Goal: Task Accomplishment & Management: Manage account settings

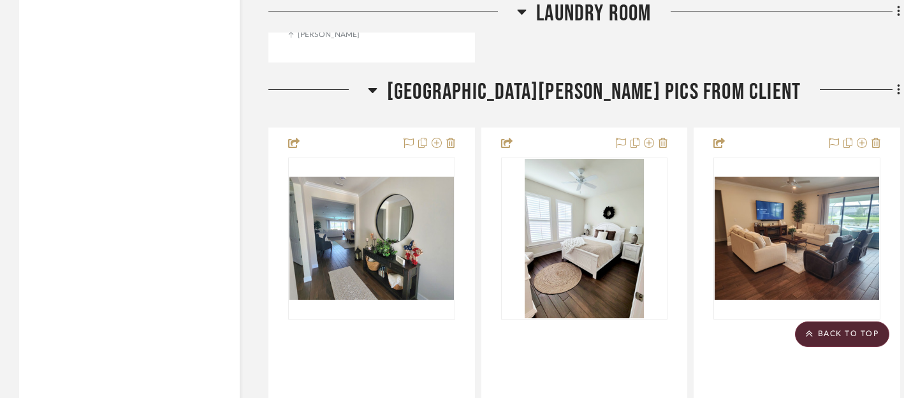
scroll to position [5102, 0]
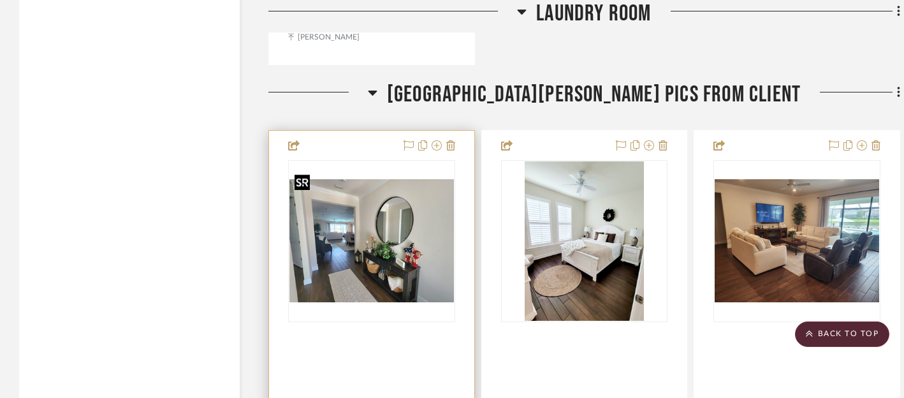
click at [384, 250] on img "0" at bounding box center [371, 241] width 164 height 124
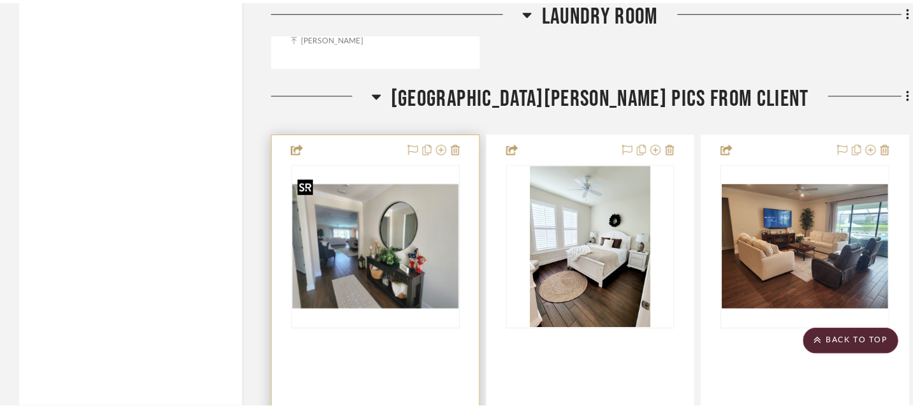
scroll to position [0, 0]
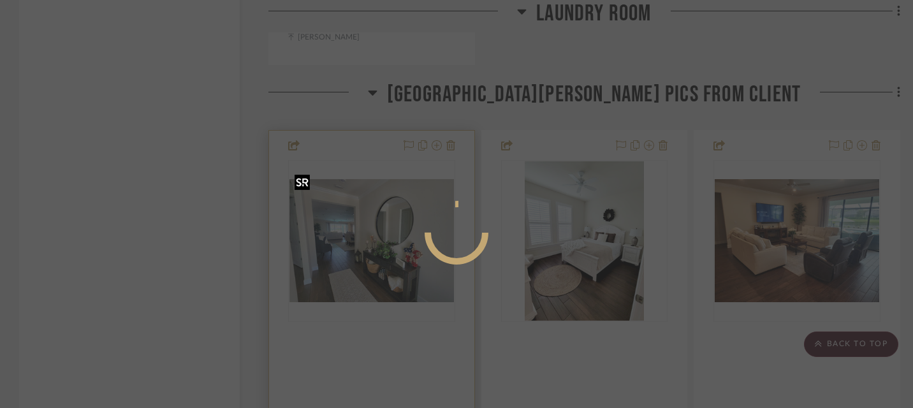
click at [384, 250] on div at bounding box center [456, 233] width 191 height 64
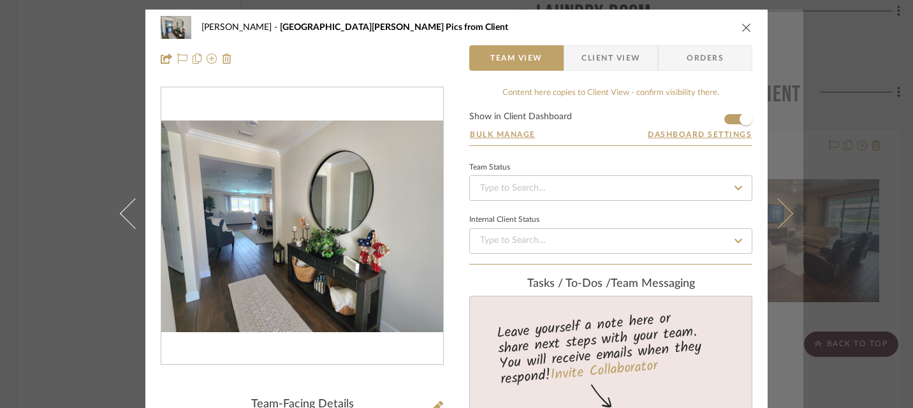
click at [781, 214] on icon at bounding box center [777, 213] width 31 height 31
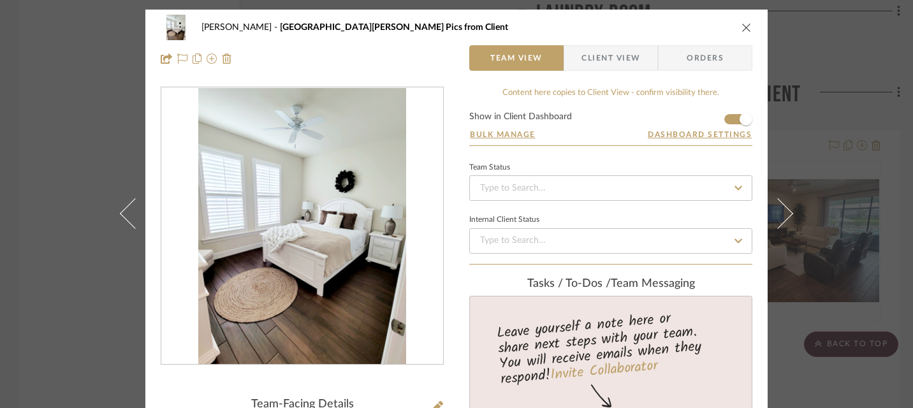
click at [781, 214] on icon at bounding box center [777, 213] width 31 height 31
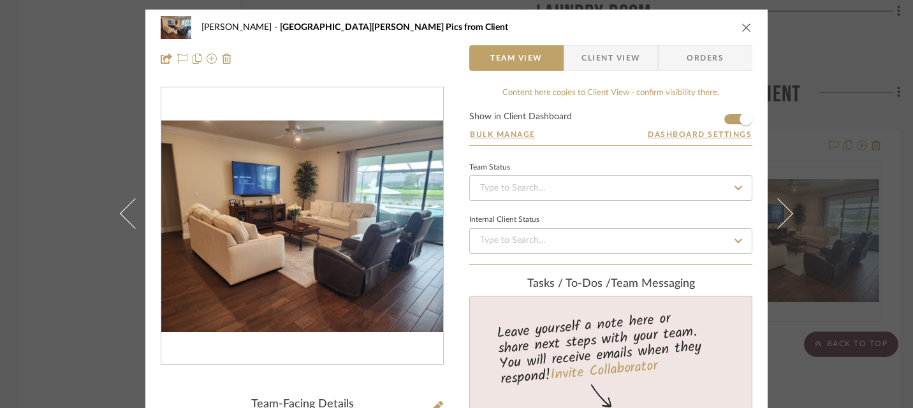
click at [781, 214] on icon at bounding box center [777, 213] width 31 height 31
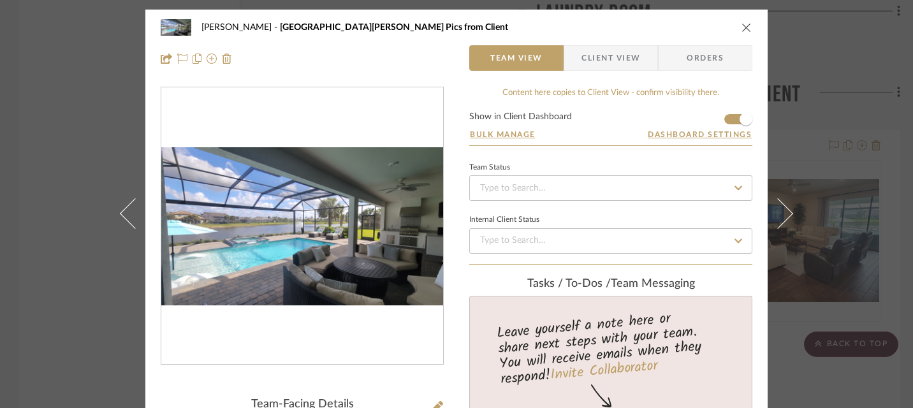
click at [781, 214] on icon at bounding box center [777, 213] width 31 height 31
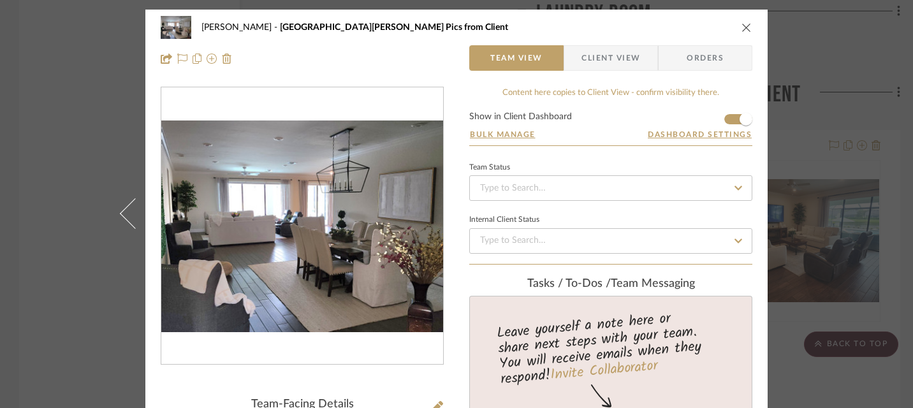
click at [747, 27] on button "close" at bounding box center [745, 27] width 11 height 11
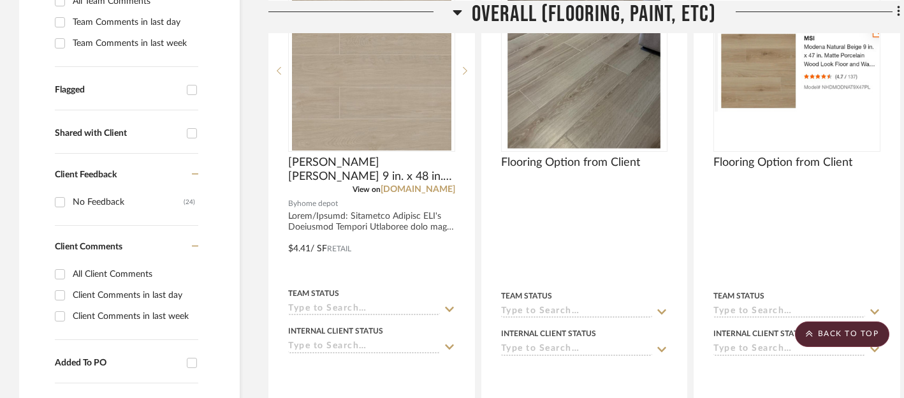
scroll to position [389, 0]
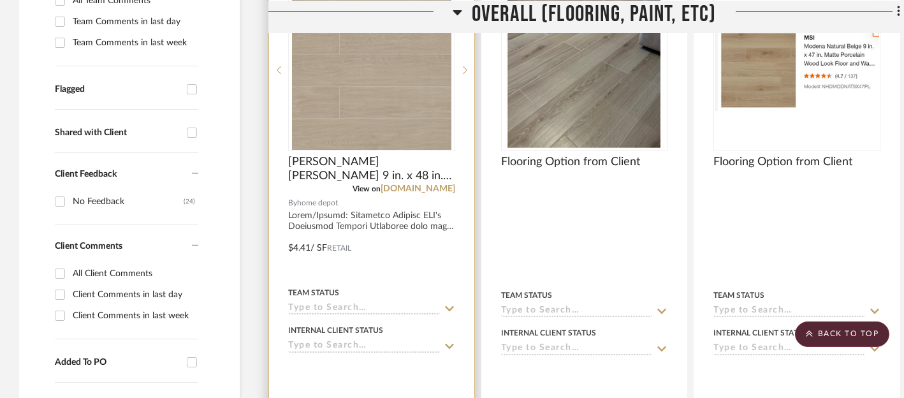
click at [451, 306] on icon at bounding box center [449, 308] width 11 height 10
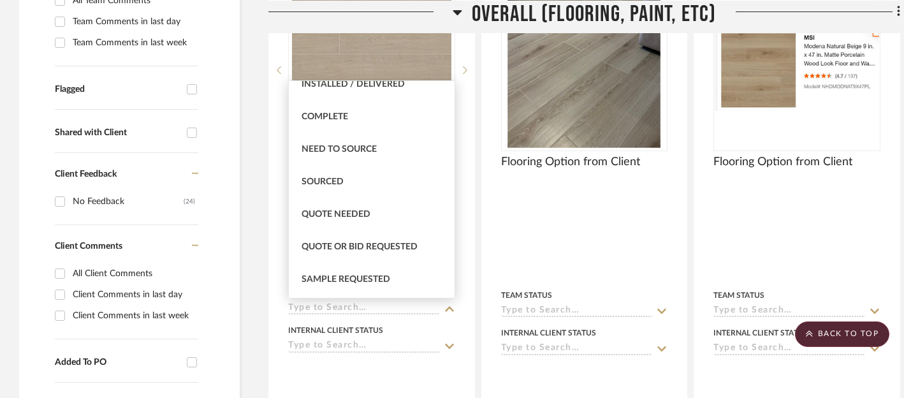
scroll to position [343, 0]
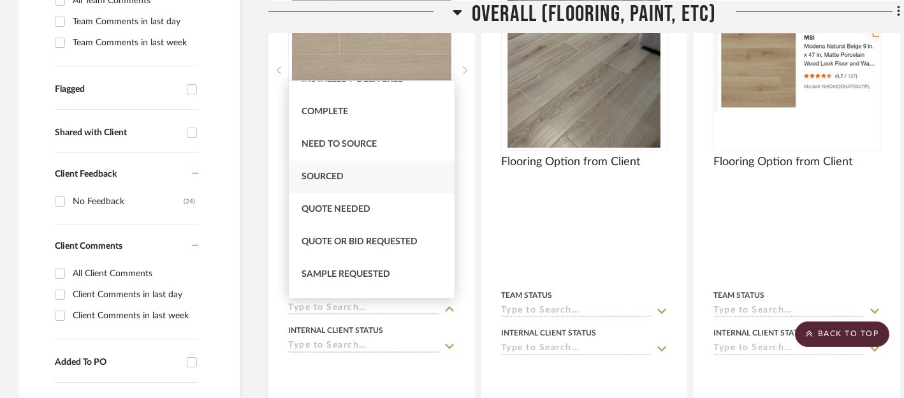
click at [328, 180] on span "Sourced" at bounding box center [322, 176] width 42 height 9
type input "[DATE]"
type input "Sourced"
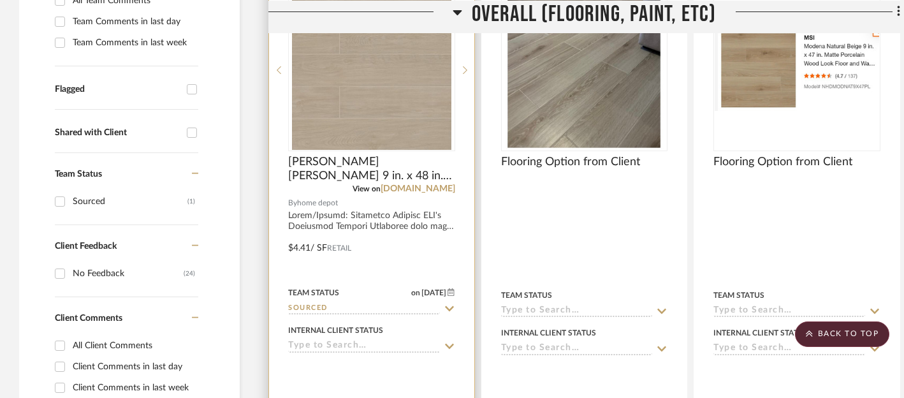
click at [449, 346] on icon at bounding box center [449, 346] width 11 height 10
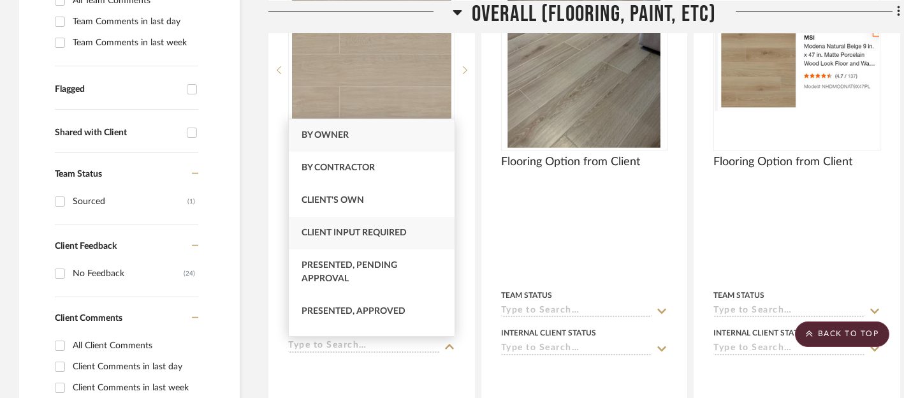
click at [380, 238] on div "Client Input Required" at bounding box center [372, 233] width 166 height 33
type input "[DATE]"
type input "Client Input Required"
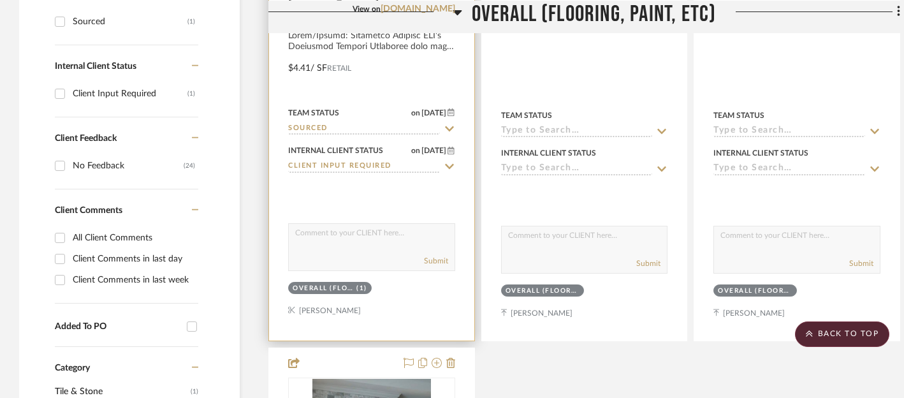
scroll to position [570, 0]
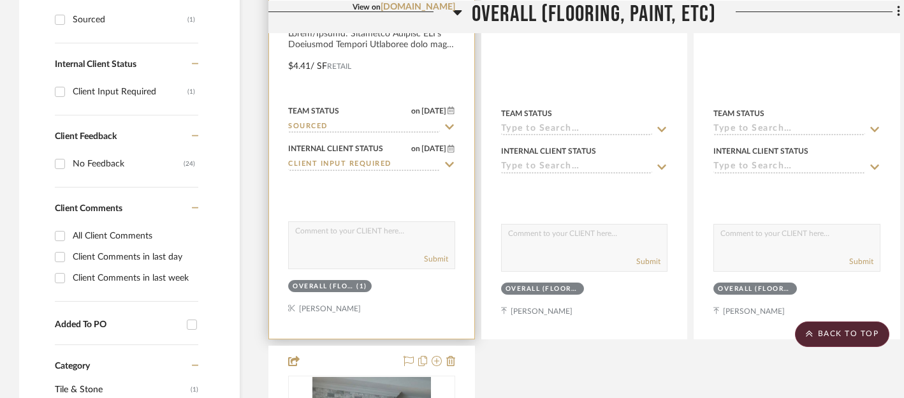
click at [378, 233] on textarea at bounding box center [372, 234] width 166 height 24
click at [296, 243] on textarea "Here's another option that a client selected. It looks beautiful!" at bounding box center [372, 234] width 166 height 24
type textarea "Here's another option that a client recently selected. It looks beautiful!"
click at [438, 259] on button "Submit" at bounding box center [436, 258] width 24 height 11
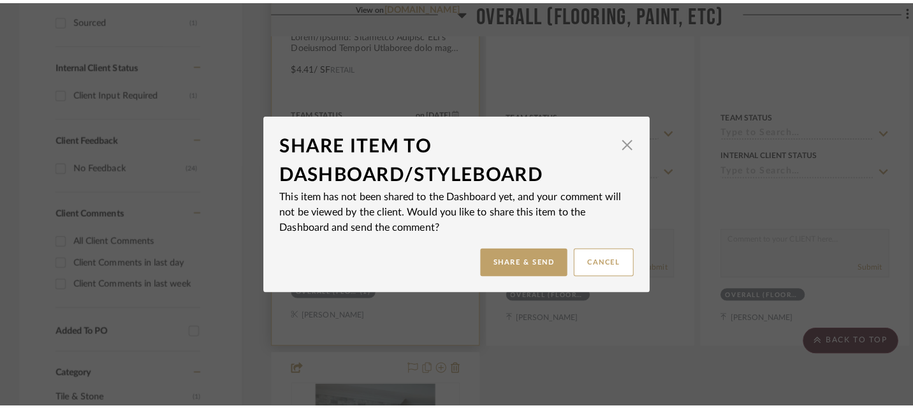
scroll to position [0, 0]
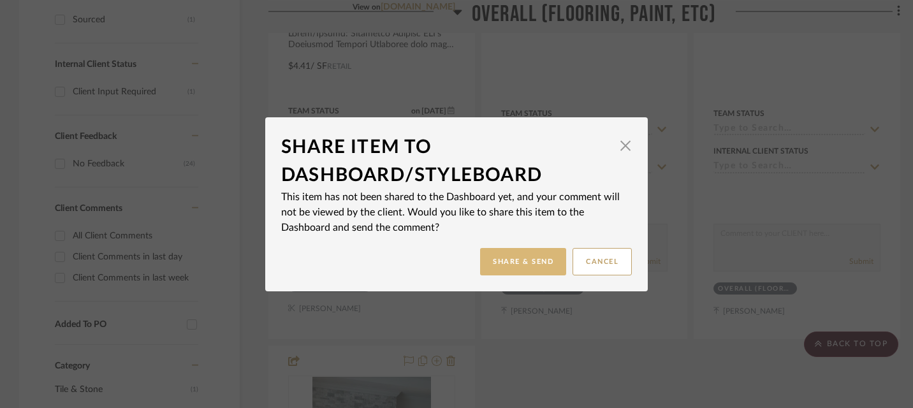
click at [517, 261] on button "Share & Send" at bounding box center [523, 261] width 86 height 27
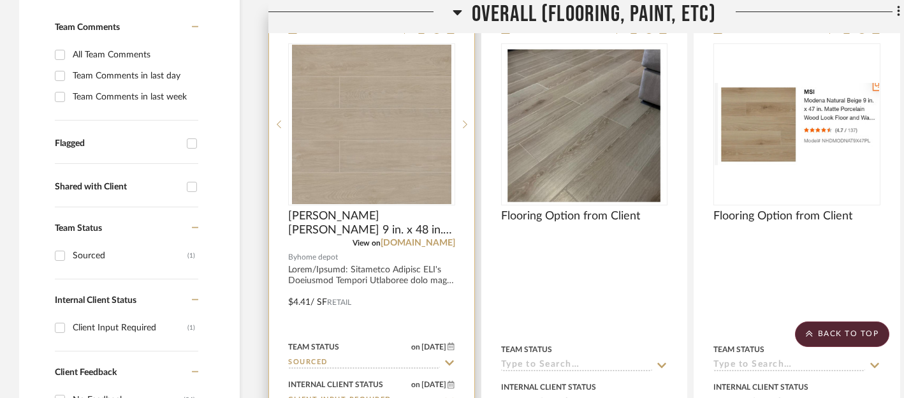
scroll to position [334, 0]
click at [466, 122] on icon at bounding box center [465, 124] width 4 height 9
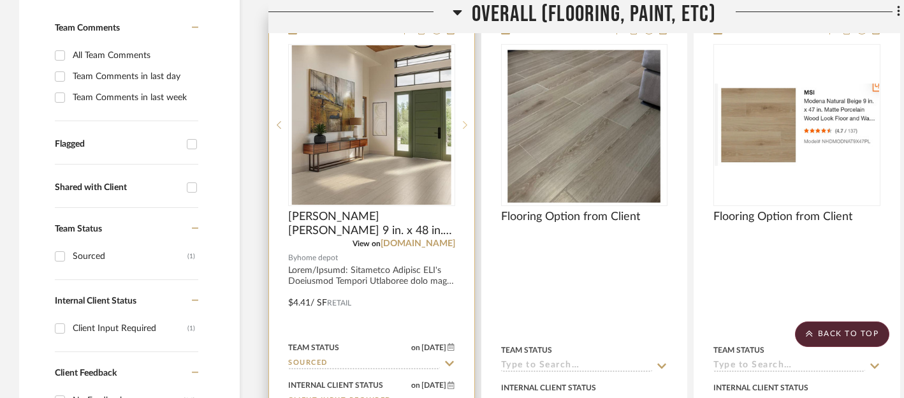
click at [466, 122] on icon at bounding box center [465, 124] width 4 height 9
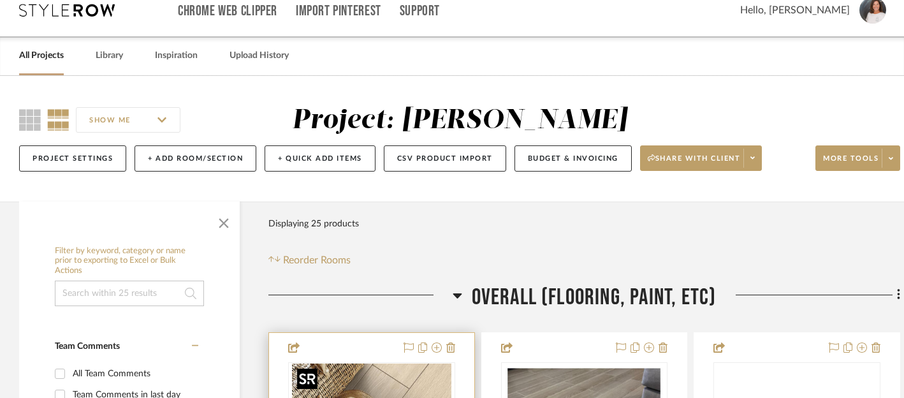
scroll to position [0, 0]
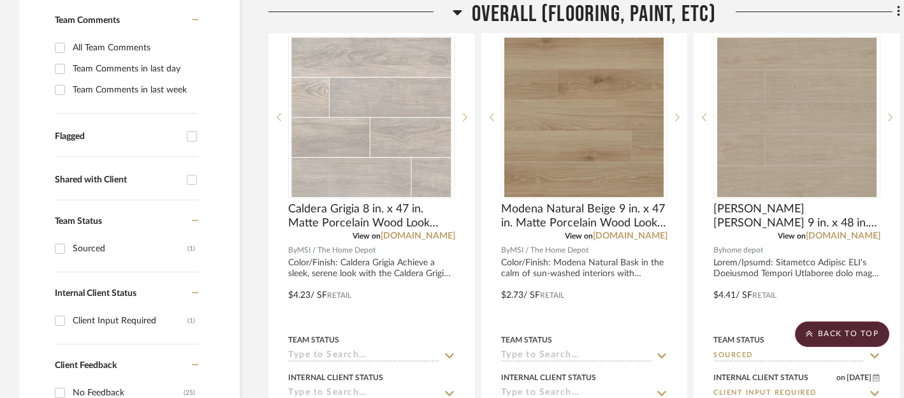
scroll to position [354, 0]
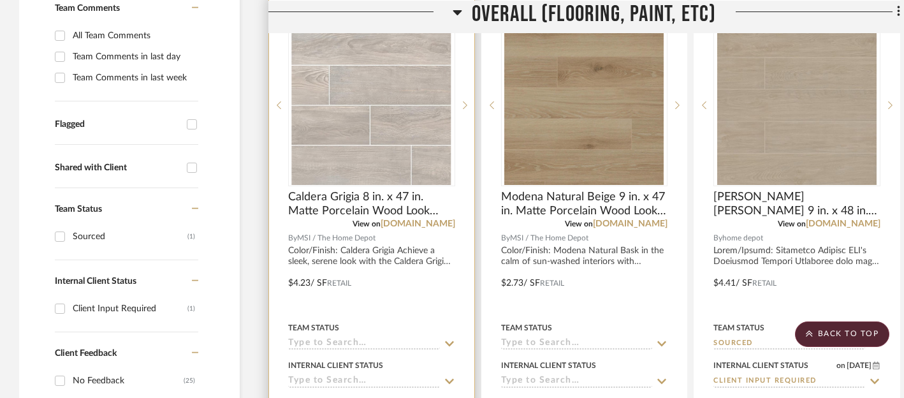
click at [445, 342] on icon at bounding box center [449, 343] width 9 height 5
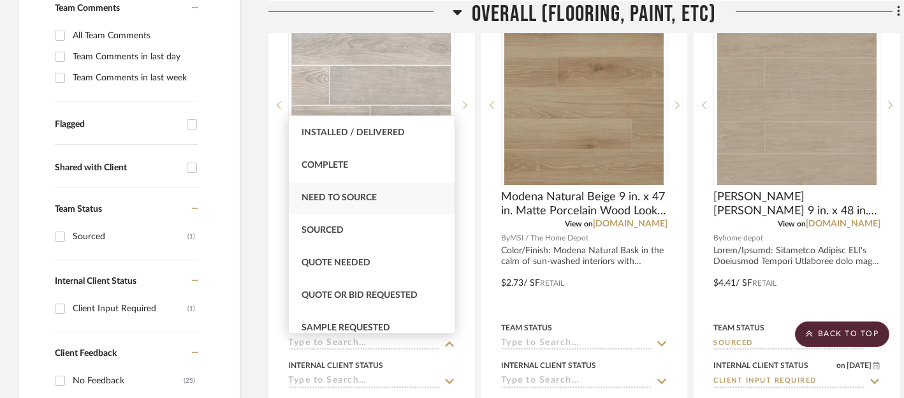
scroll to position [350, 0]
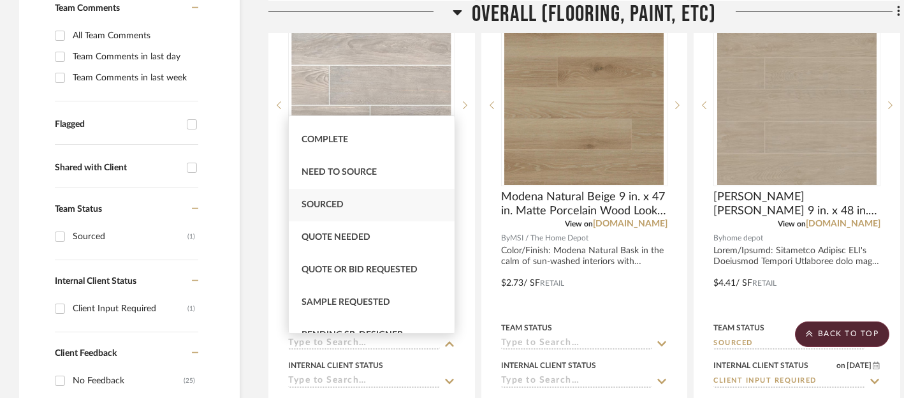
click at [334, 206] on span "Sourced" at bounding box center [322, 204] width 42 height 9
type input "[DATE]"
type input "Sourced"
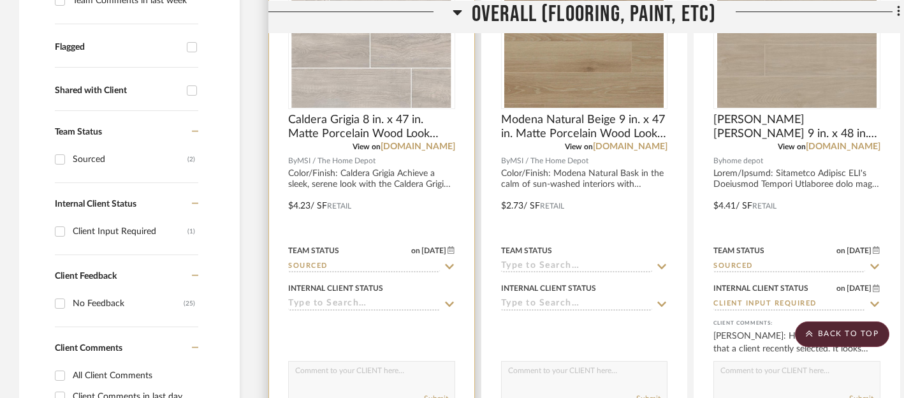
scroll to position [439, 0]
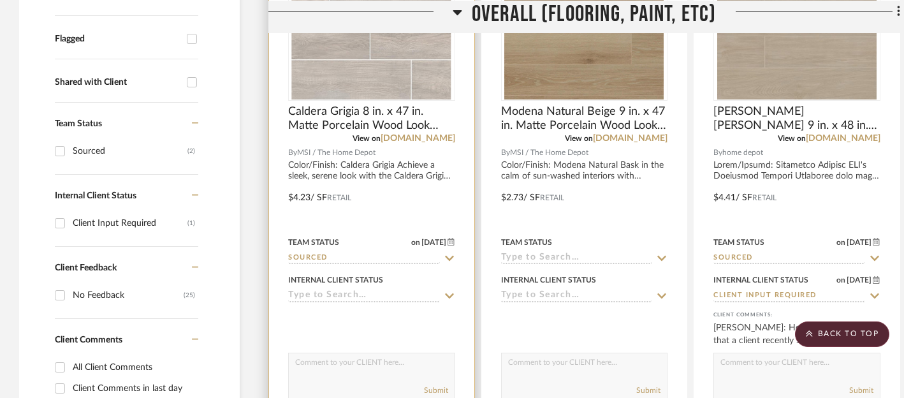
click at [452, 296] on icon at bounding box center [449, 295] width 9 height 5
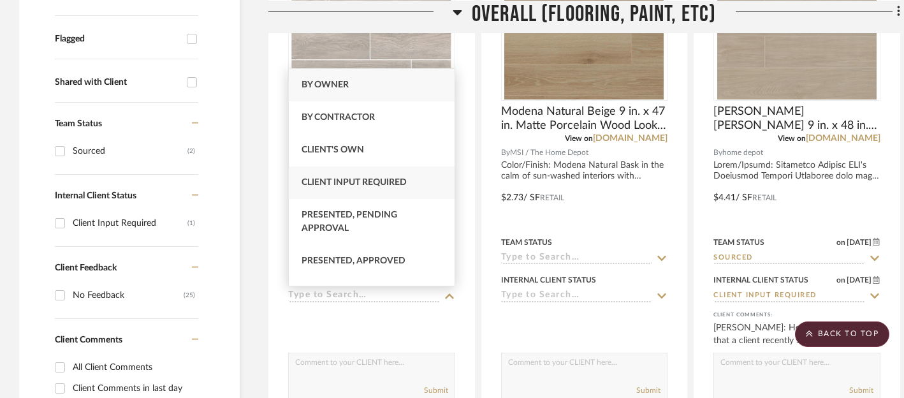
click at [361, 178] on span "Client Input Required" at bounding box center [353, 182] width 105 height 9
type input "[DATE]"
type input "Client Input Required"
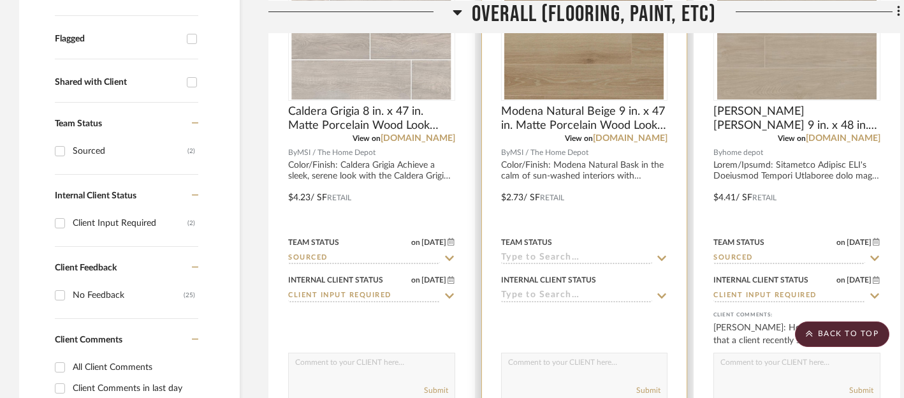
click at [658, 257] on icon at bounding box center [662, 258] width 9 height 5
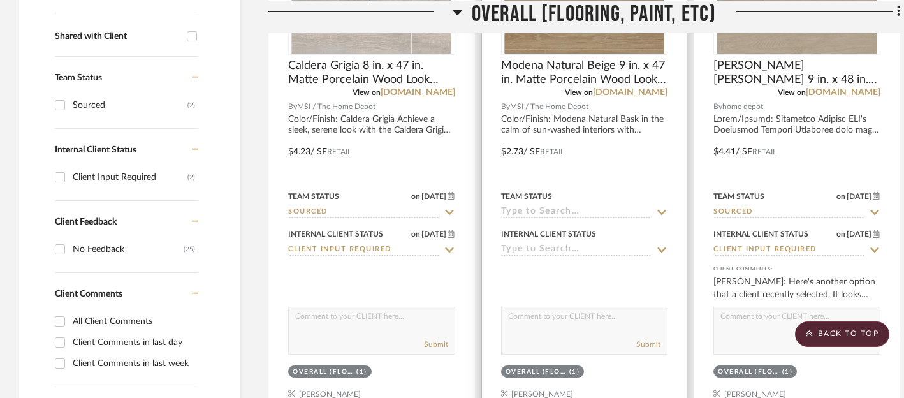
scroll to position [451, 0]
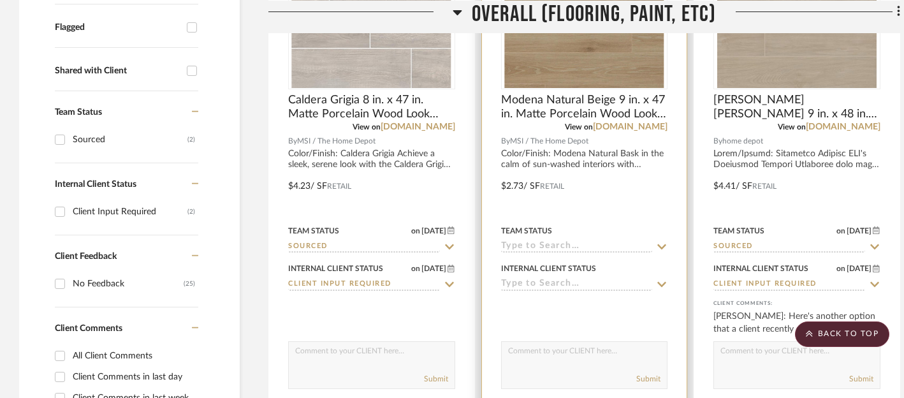
click at [664, 248] on icon at bounding box center [661, 247] width 11 height 10
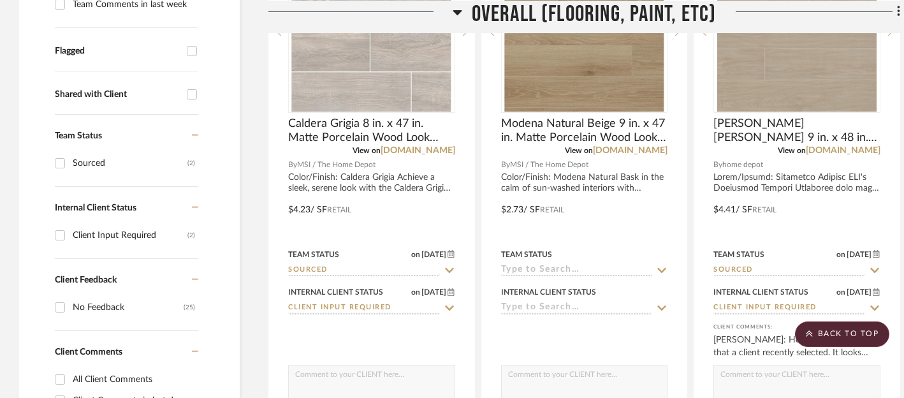
scroll to position [412, 0]
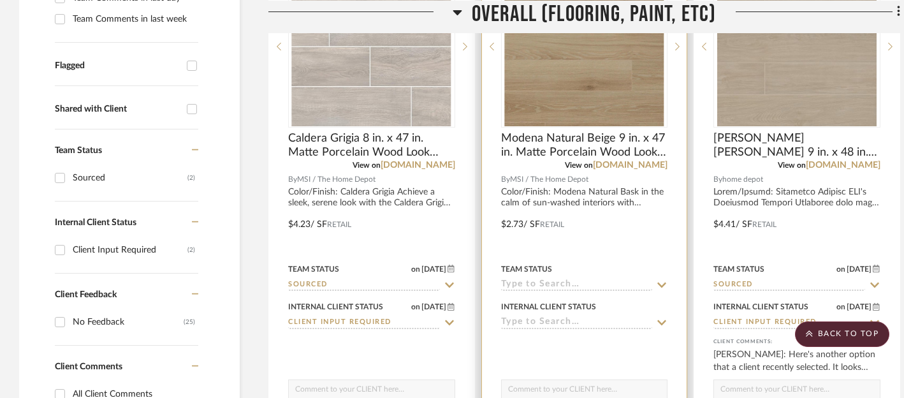
click at [664, 282] on icon at bounding box center [661, 285] width 11 height 10
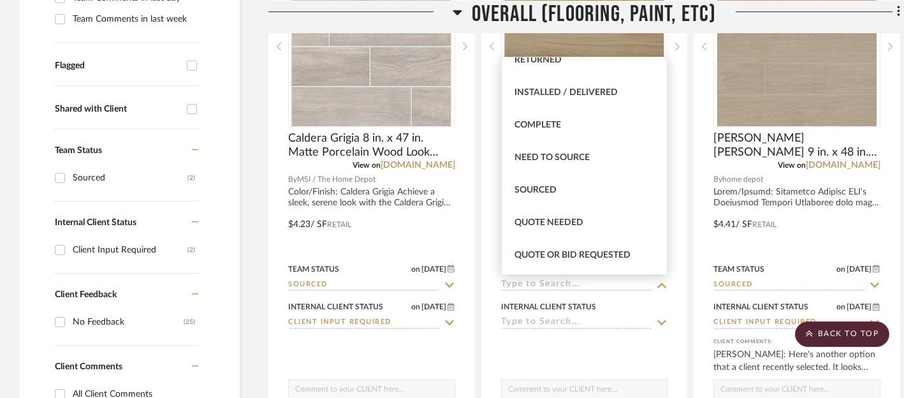
scroll to position [317, 0]
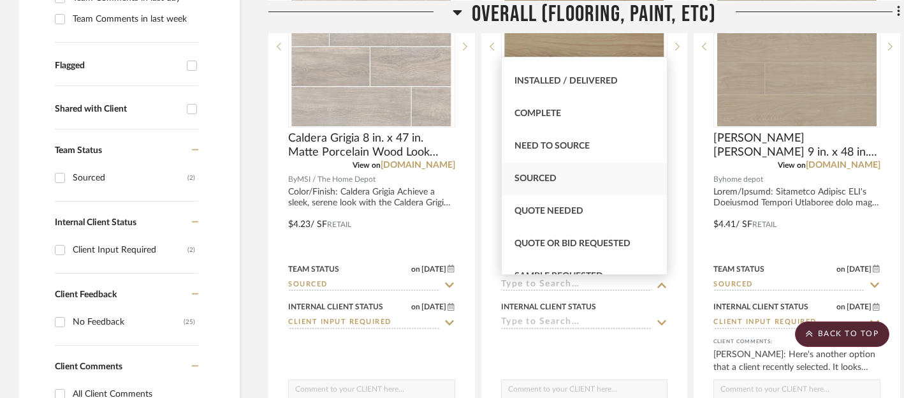
click at [552, 179] on span "Sourced" at bounding box center [535, 178] width 42 height 9
type input "[DATE]"
type input "Sourced"
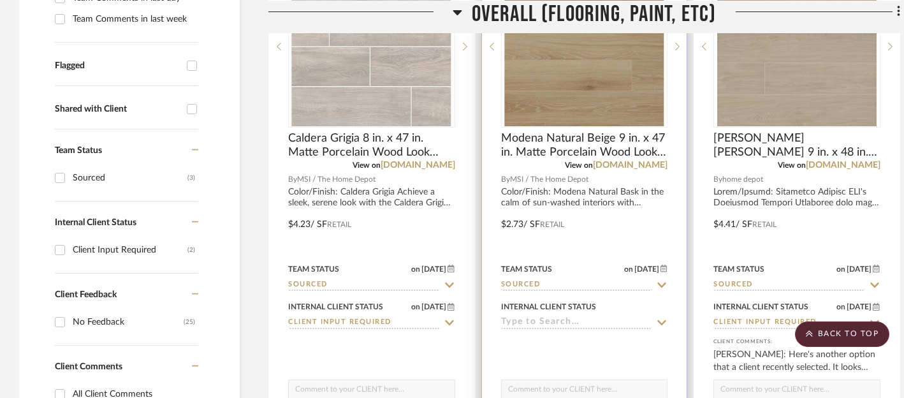
click at [662, 321] on icon at bounding box center [661, 322] width 11 height 10
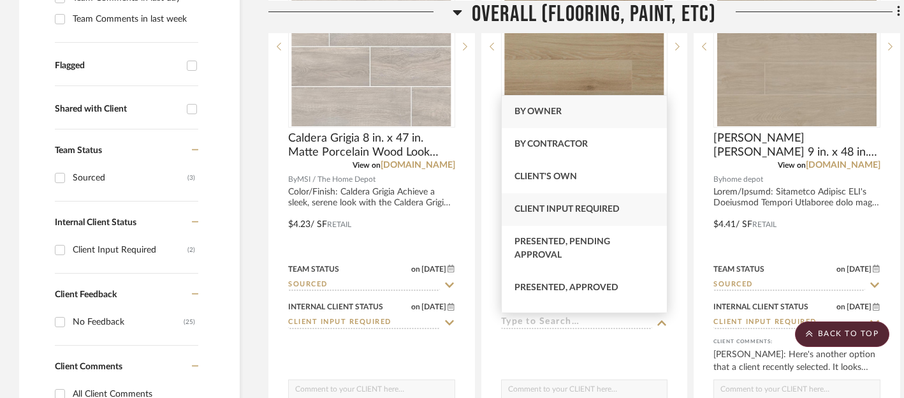
click at [604, 206] on span "Client Input Required" at bounding box center [566, 209] width 105 height 9
type input "[DATE]"
type input "Client Input Required"
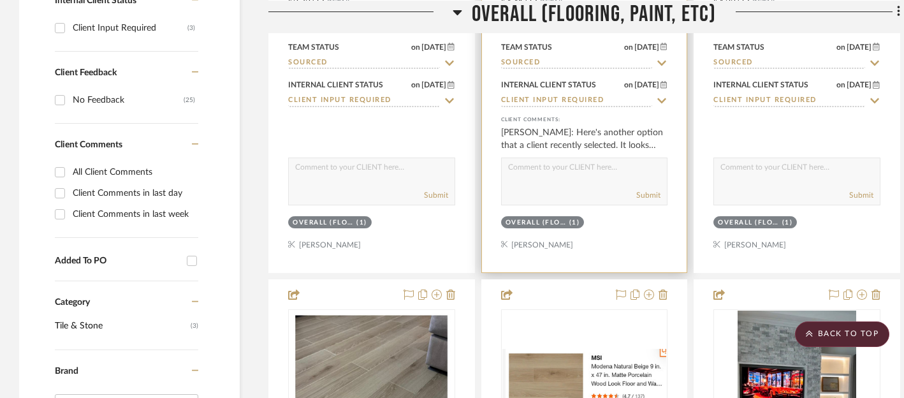
scroll to position [632, 0]
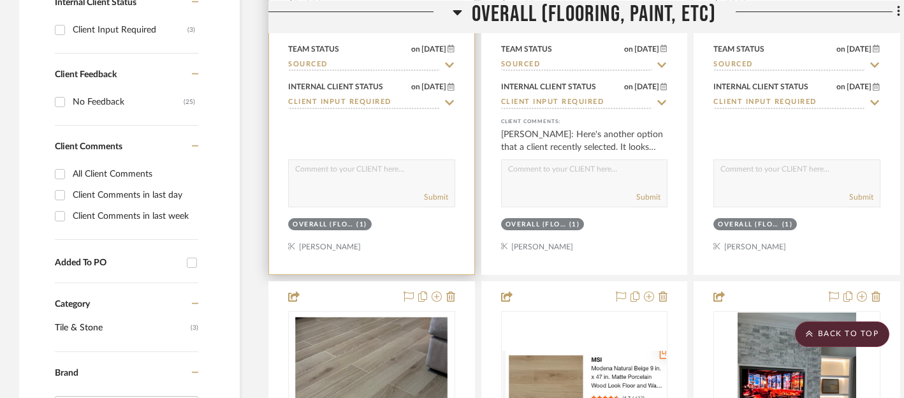
click at [385, 174] on textarea at bounding box center [372, 172] width 166 height 24
type textarea "Your selection..."
click at [438, 198] on button "Submit" at bounding box center [436, 196] width 24 height 11
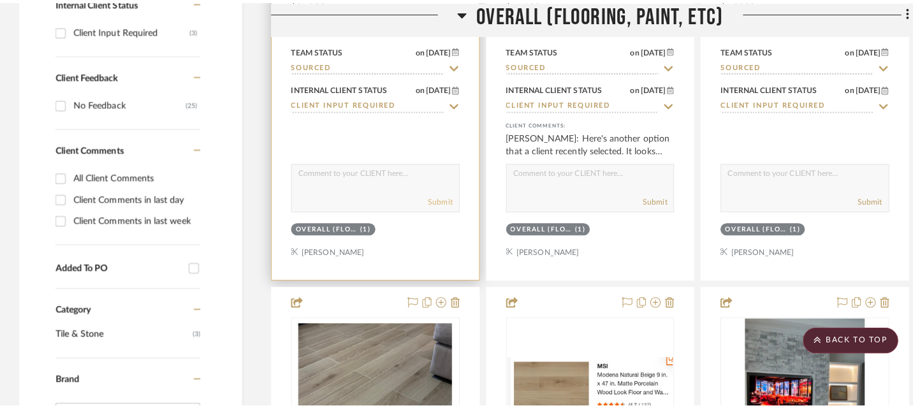
scroll to position [0, 0]
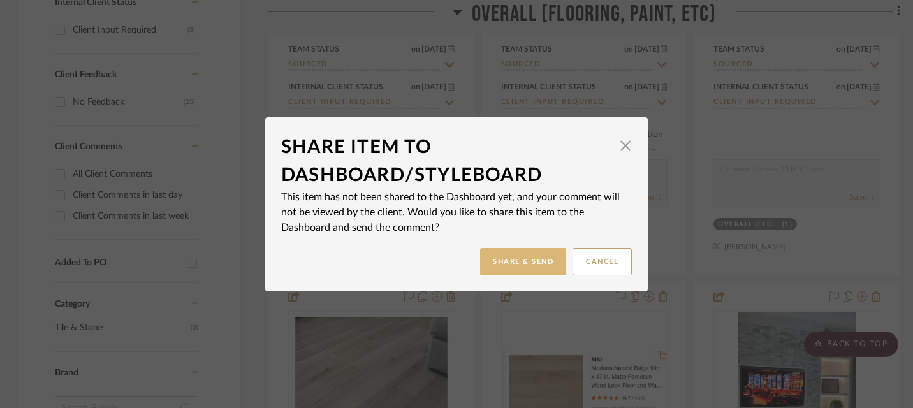
click at [490, 259] on button "Share & Send" at bounding box center [523, 261] width 86 height 27
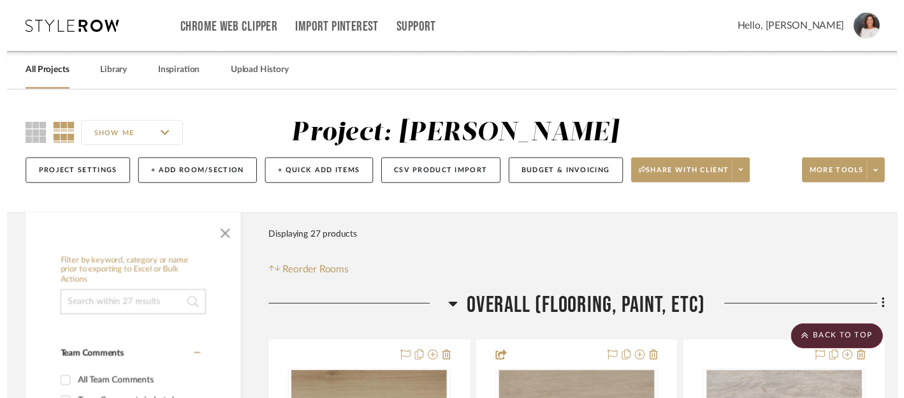
scroll to position [632, 0]
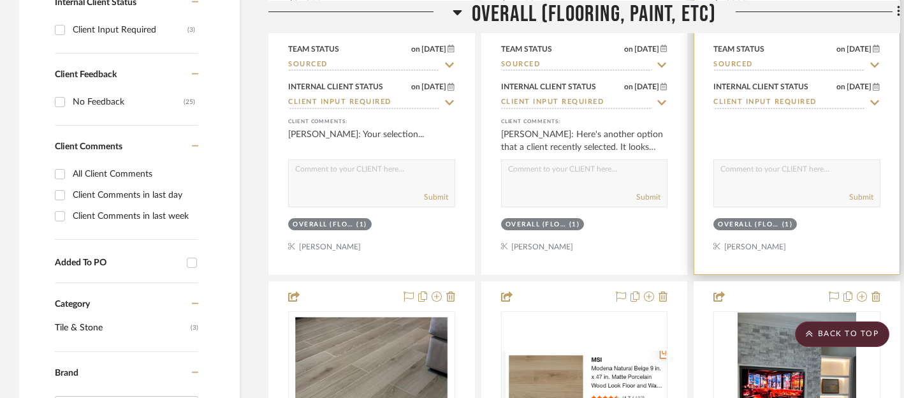
click at [791, 173] on textarea at bounding box center [797, 172] width 166 height 24
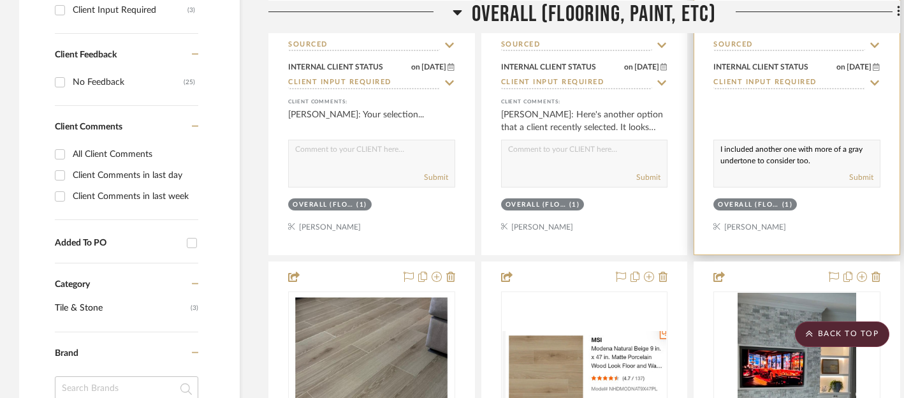
scroll to position [656, 0]
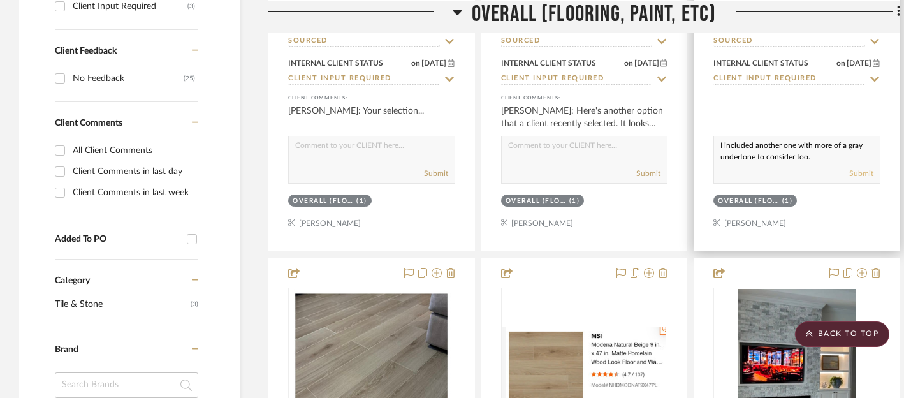
type textarea "I included another one with more of a gray undertone to consider too."
click at [862, 176] on button "Submit" at bounding box center [861, 173] width 24 height 11
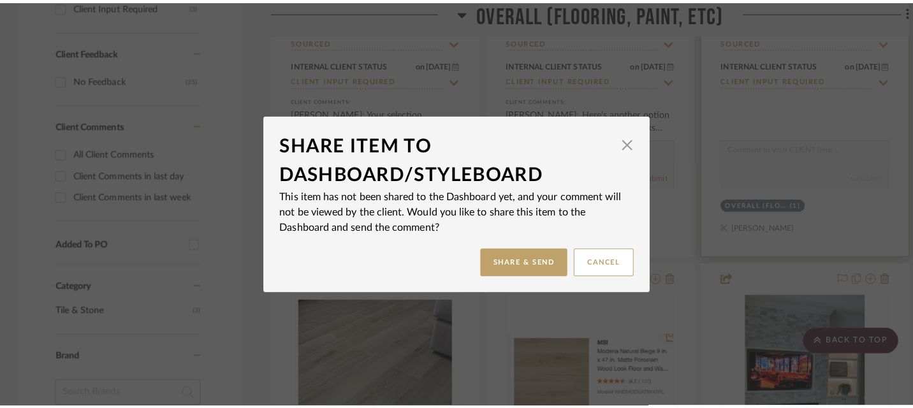
scroll to position [0, 0]
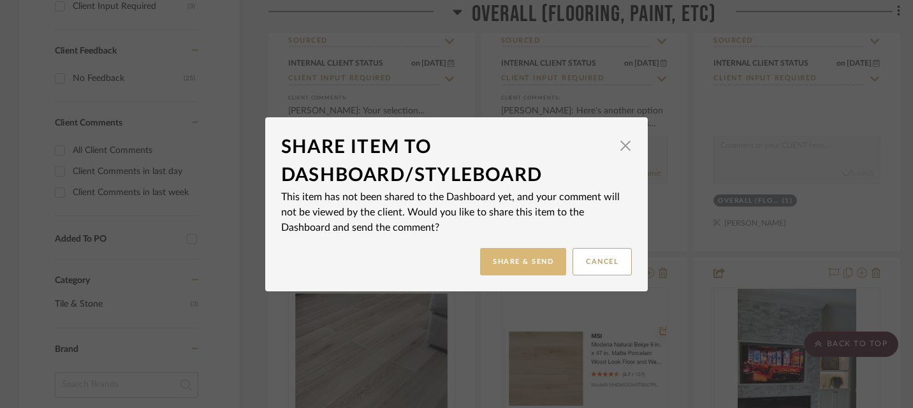
click at [520, 257] on button "Share & Send" at bounding box center [523, 261] width 86 height 27
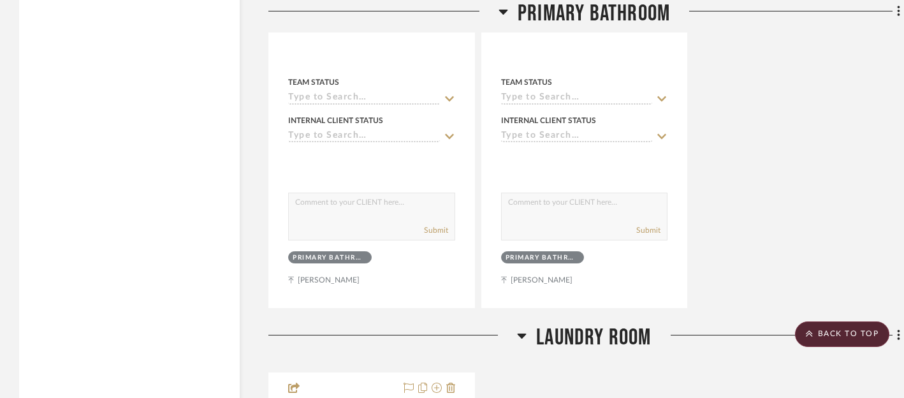
scroll to position [4800, 0]
